Goal: Task Accomplishment & Management: Use online tool/utility

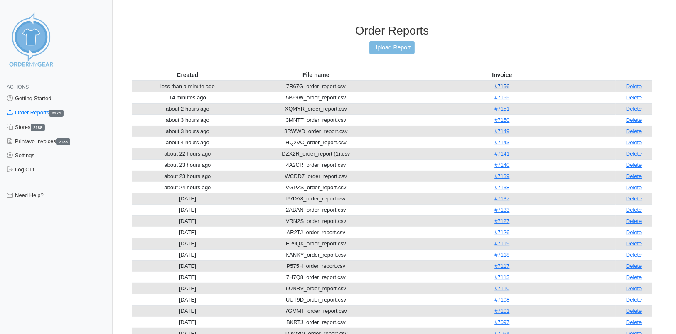
click at [503, 88] on link "#7156" at bounding box center [502, 86] width 15 height 6
click at [401, 45] on link "Upload Report" at bounding box center [392, 47] width 45 height 13
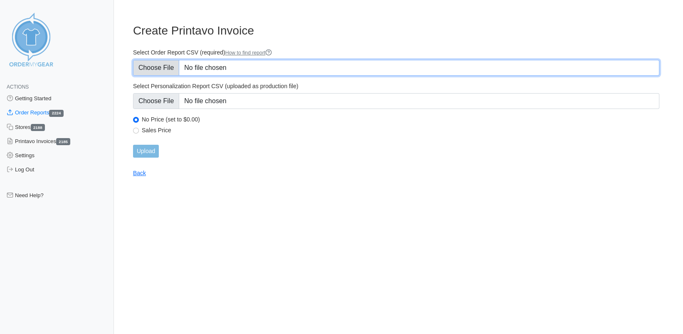
click at [151, 67] on input "Select Order Report CSV (required) How to find report" at bounding box center [396, 68] width 526 height 16
type input "C:\fakepath\RYGSE_order_report.csv"
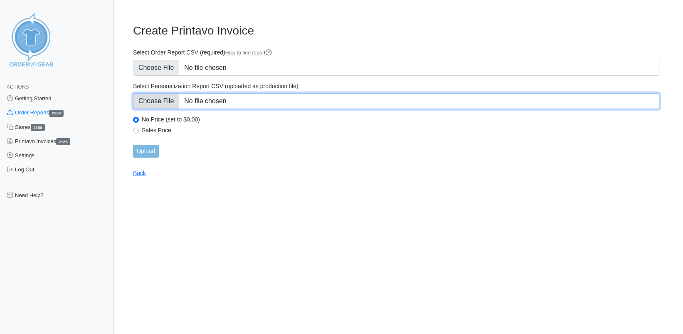
click at [165, 97] on input "Select Personalization Report CSV (uploaded as production file)" at bounding box center [396, 101] width 526 height 16
type input "C:\fakepath\RYGSE_personalization_report.csv"
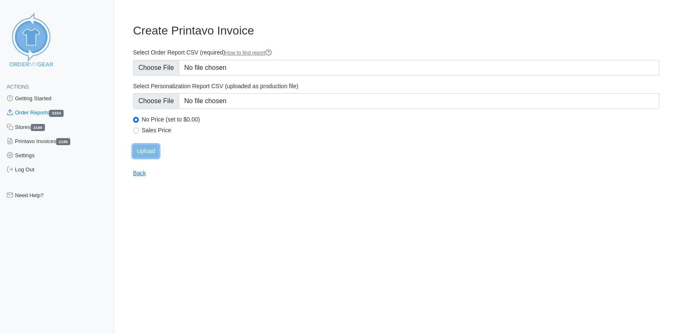
click at [145, 150] on input "Upload" at bounding box center [146, 151] width 26 height 13
